Goal: Information Seeking & Learning: Learn about a topic

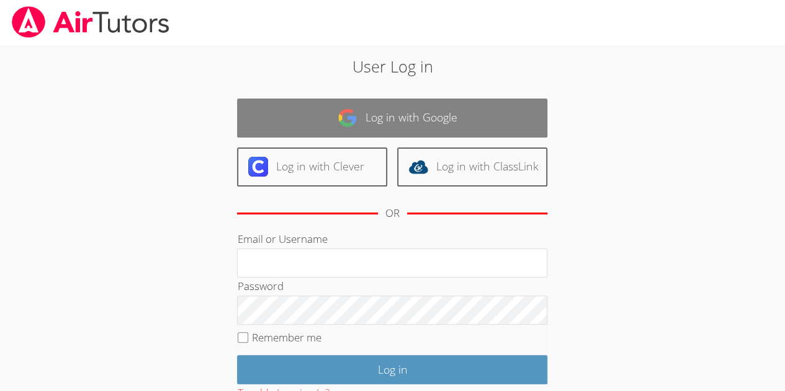
click at [448, 110] on link "Log in with Google" at bounding box center [392, 118] width 310 height 39
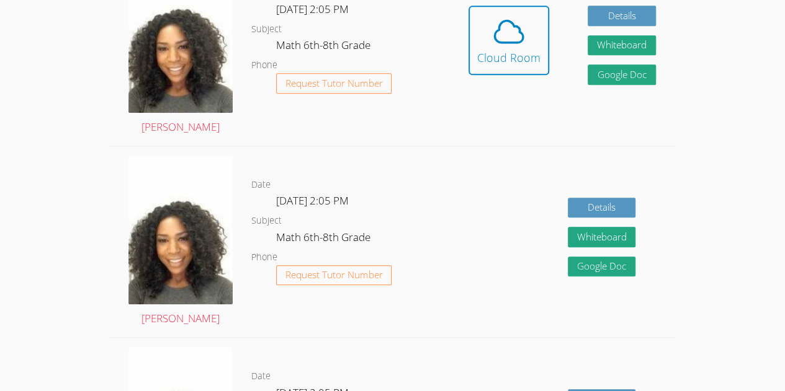
scroll to position [405, 0]
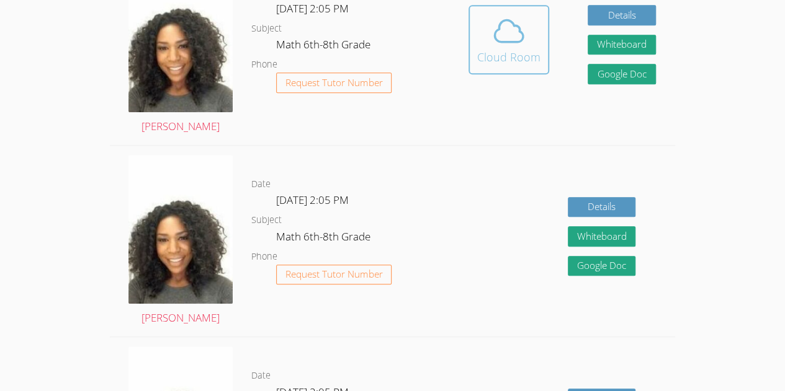
click at [499, 29] on icon at bounding box center [508, 31] width 29 height 22
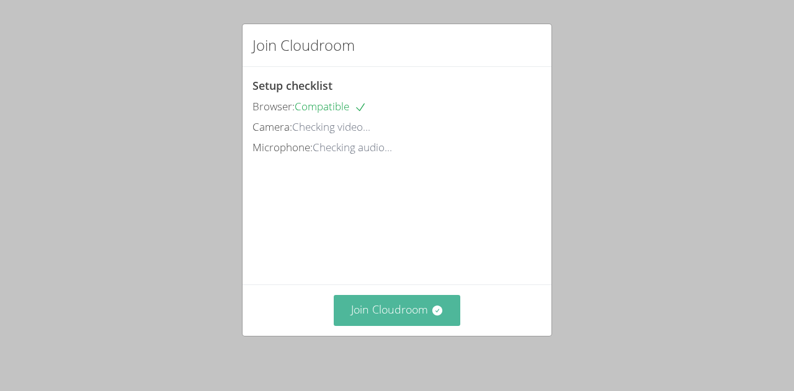
click at [388, 314] on button "Join Cloudroom" at bounding box center [397, 310] width 127 height 30
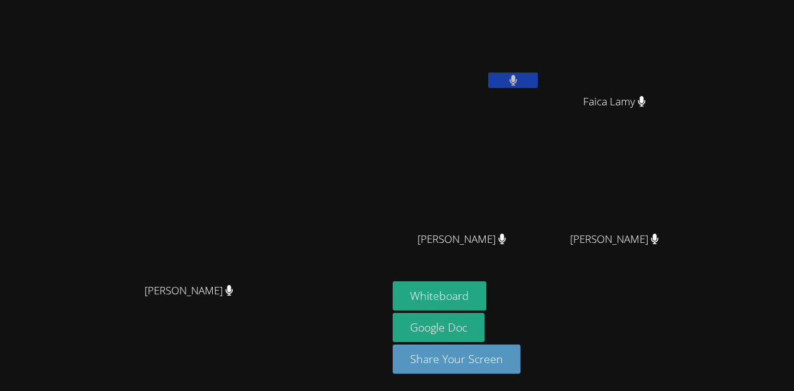
click at [287, 83] on video at bounding box center [194, 171] width 186 height 213
click at [484, 316] on link "Google Doc" at bounding box center [439, 327] width 92 height 29
click at [486, 304] on button "Whiteboard" at bounding box center [440, 296] width 94 height 29
click at [393, 282] on button "Whiteboard" at bounding box center [440, 296] width 94 height 29
click at [540, 46] on video at bounding box center [467, 46] width 148 height 83
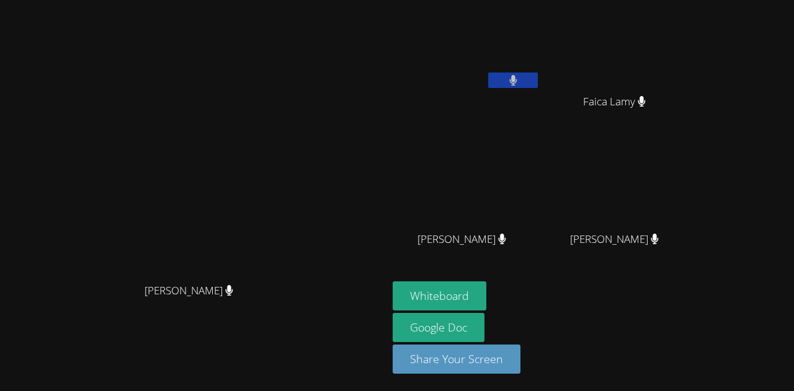
drag, startPoint x: 543, startPoint y: 46, endPoint x: 505, endPoint y: 53, distance: 38.5
click at [505, 53] on video at bounding box center [467, 46] width 148 height 83
click at [538, 78] on button at bounding box center [513, 81] width 50 height 16
click at [520, 78] on icon at bounding box center [513, 80] width 13 height 11
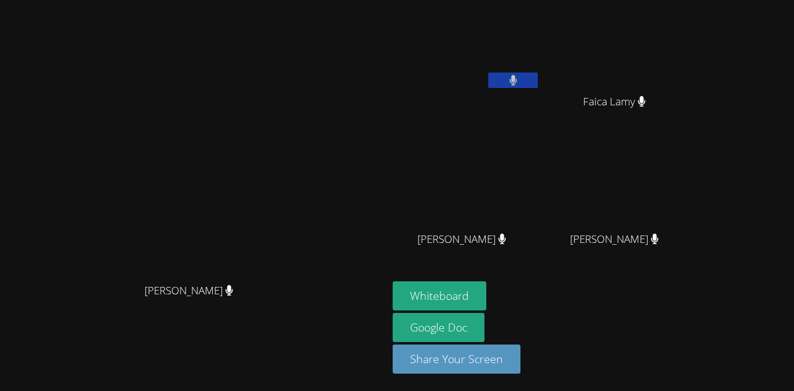
click at [517, 81] on icon at bounding box center [513, 80] width 8 height 11
drag, startPoint x: 610, startPoint y: 81, endPoint x: 551, endPoint y: -75, distance: 167.3
click at [551, 0] on html "Michelle Dupin Michelle Dupin Fadelson Revolte Faica Lamy Faica Lamy Dawenska T…" at bounding box center [397, 195] width 794 height 391
click at [540, 194] on video at bounding box center [467, 184] width 148 height 83
click at [520, 81] on icon at bounding box center [513, 80] width 13 height 11
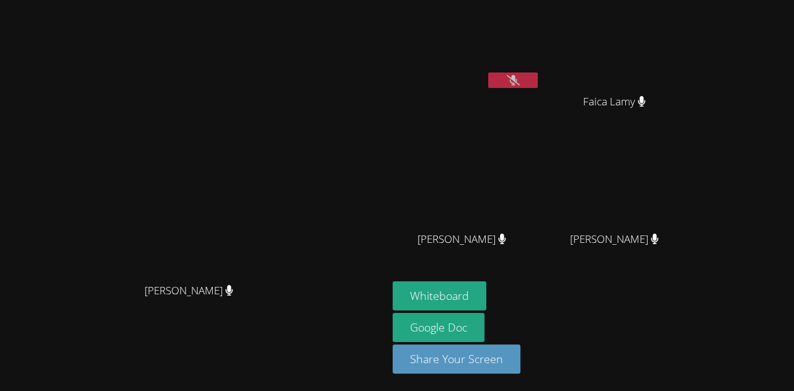
click at [540, 99] on div "Fadelson Revolte" at bounding box center [467, 71] width 148 height 133
click at [540, 47] on video at bounding box center [467, 46] width 148 height 83
click at [538, 87] on button at bounding box center [513, 81] width 50 height 16
click at [540, 201] on video at bounding box center [467, 184] width 148 height 83
drag, startPoint x: 589, startPoint y: 202, endPoint x: 406, endPoint y: 178, distance: 184.5
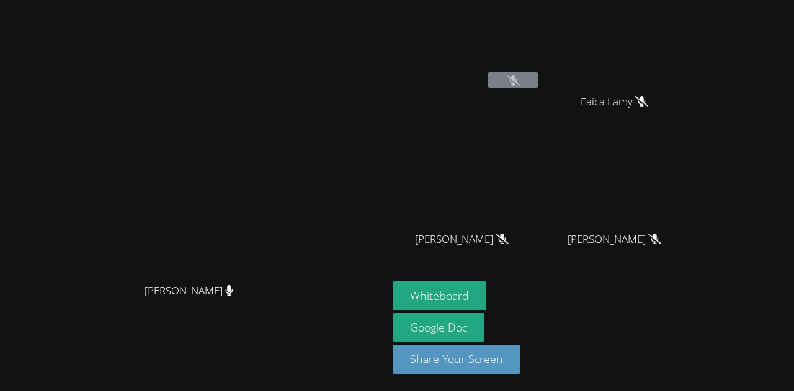
click at [287, 178] on video at bounding box center [194, 171] width 186 height 213
click at [654, 158] on video at bounding box center [619, 184] width 148 height 83
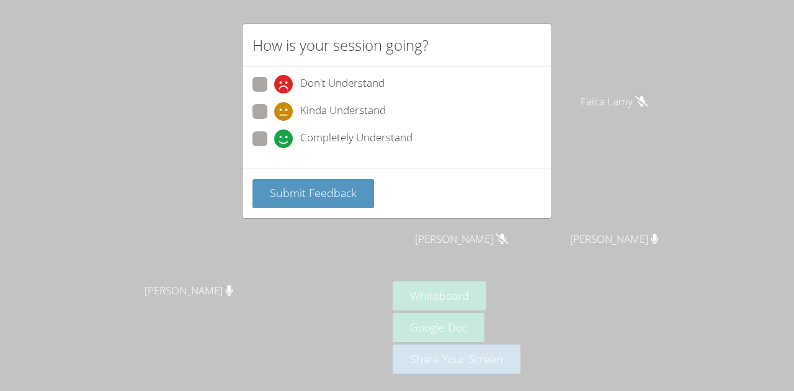
click at [274, 148] on span at bounding box center [274, 148] width 0 height 0
click at [274, 132] on input "Completely Understand" at bounding box center [279, 137] width 11 height 11
radio input "true"
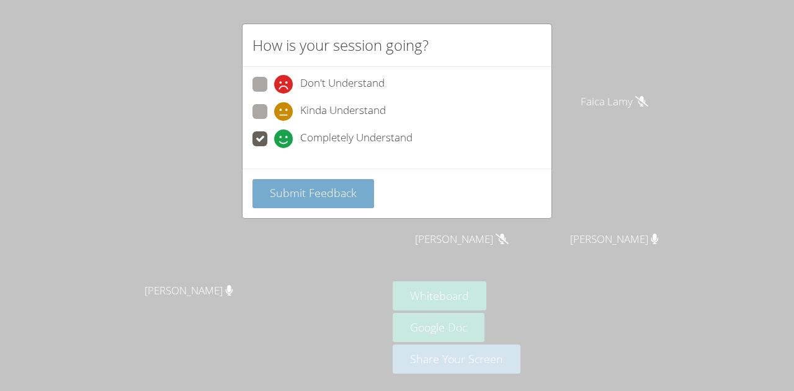
click at [295, 193] on span "Submit Feedback" at bounding box center [313, 192] width 87 height 15
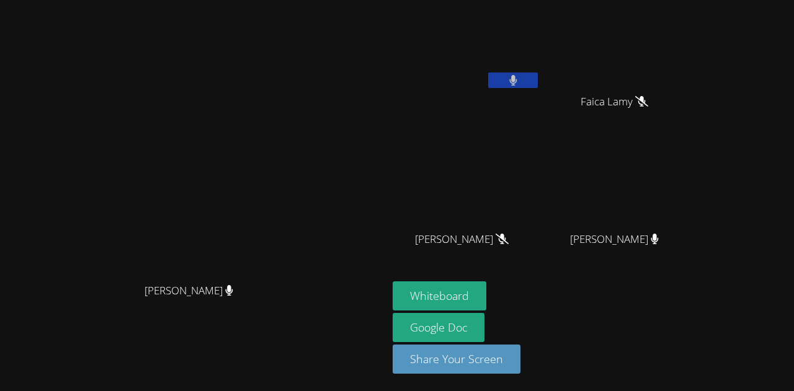
click at [693, 175] on video at bounding box center [619, 184] width 148 height 83
click at [674, 202] on video at bounding box center [619, 184] width 148 height 83
drag, startPoint x: 491, startPoint y: 154, endPoint x: 443, endPoint y: 163, distance: 48.5
click at [443, 163] on video at bounding box center [467, 184] width 148 height 83
